Goal: Transaction & Acquisition: Register for event/course

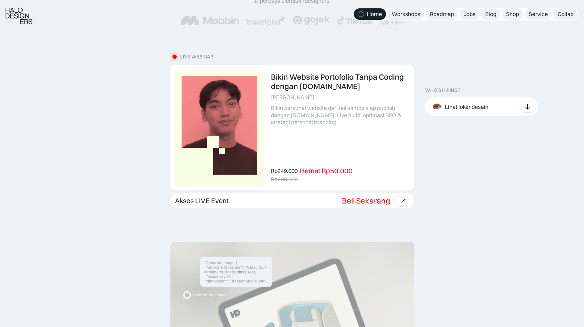
scroll to position [177, 0]
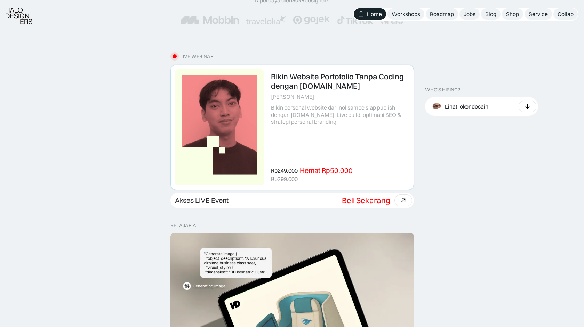
click at [365, 124] on link at bounding box center [292, 127] width 243 height 124
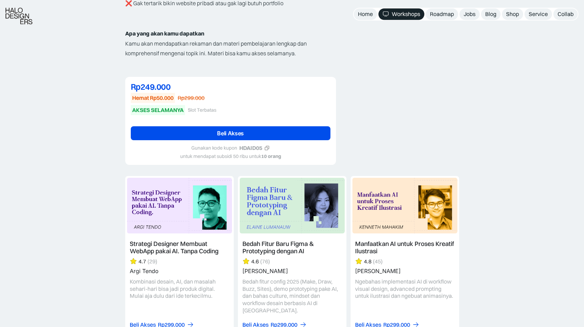
scroll to position [674, 0]
click at [268, 145] on icon at bounding box center [266, 147] width 5 height 5
click at [281, 126] on link "Beli Akses" at bounding box center [231, 133] width 200 height 14
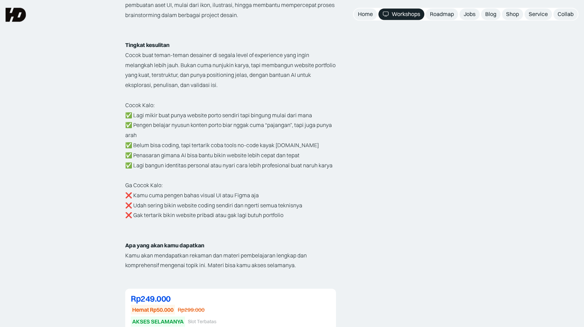
scroll to position [461, 0]
